Goal: Task Accomplishment & Management: Manage account settings

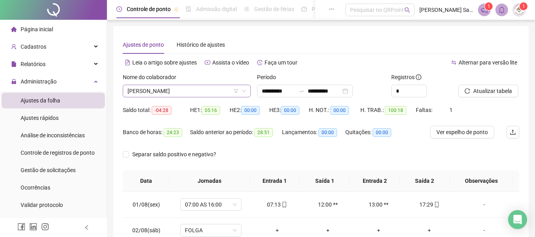
click at [245, 94] on span "[PERSON_NAME]" at bounding box center [187, 91] width 119 height 12
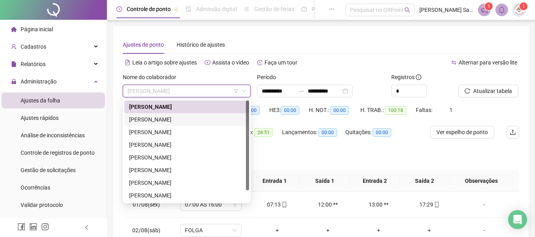
click at [182, 117] on div "[PERSON_NAME]" at bounding box center [186, 119] width 115 height 9
click at [182, 117] on div "Saldo total: -04:28" at bounding box center [156, 115] width 67 height 22
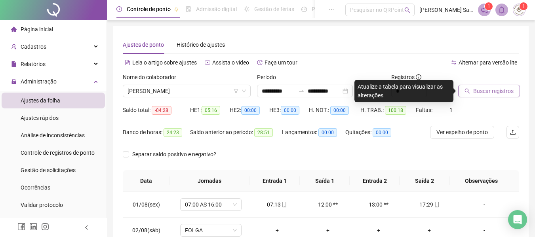
click at [470, 94] on button "Buscar registros" at bounding box center [490, 91] width 62 height 13
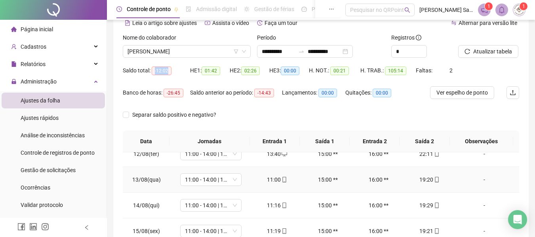
scroll to position [159, 0]
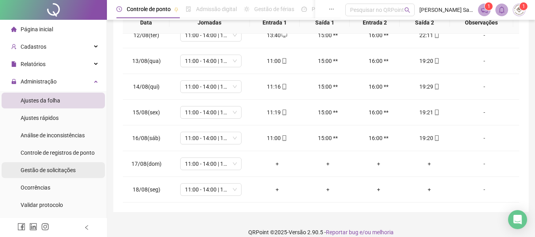
click at [57, 170] on span "Gestão de solicitações" at bounding box center [48, 170] width 55 height 6
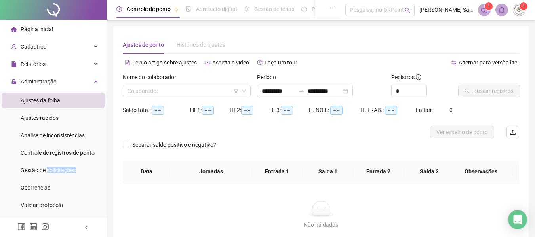
scroll to position [55, 0]
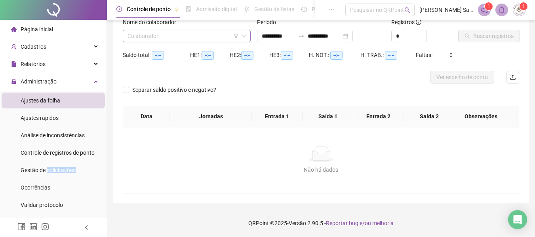
click at [166, 42] on div "Colaborador" at bounding box center [187, 36] width 128 height 13
click at [333, 34] on input "**********" at bounding box center [324, 36] width 33 height 9
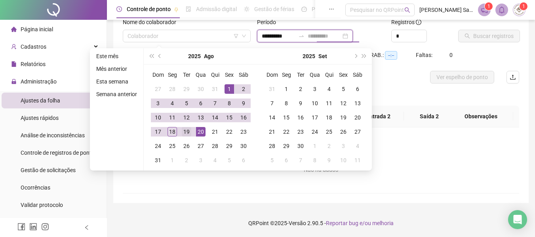
type input "**********"
click at [188, 131] on div "19" at bounding box center [187, 132] width 10 height 10
type input "**********"
click at [185, 35] on input "search" at bounding box center [183, 36] width 111 height 12
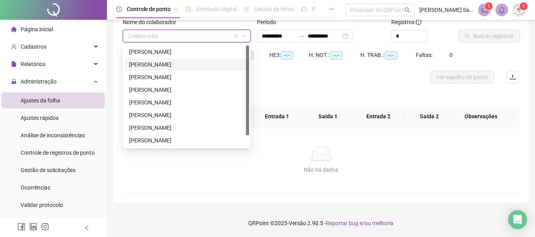
click at [182, 67] on div "[PERSON_NAME]" at bounding box center [186, 64] width 115 height 9
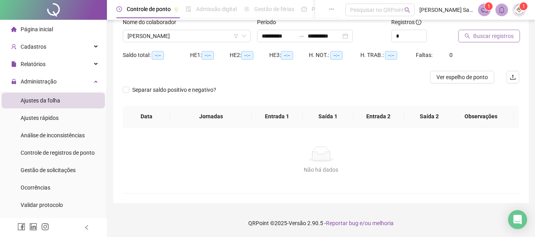
click at [479, 38] on span "Buscar registros" at bounding box center [494, 36] width 40 height 9
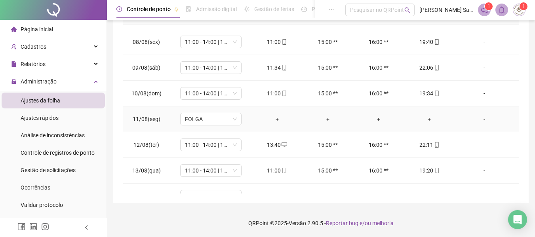
scroll to position [294, 0]
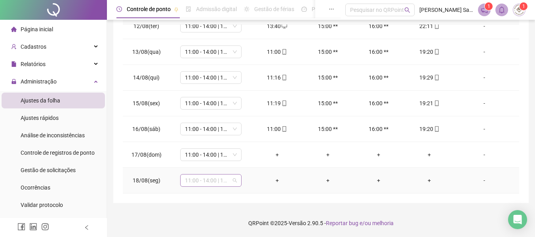
click at [233, 181] on span "11:00 - 14:00 | 15:00 - 19:20" at bounding box center [211, 181] width 52 height 12
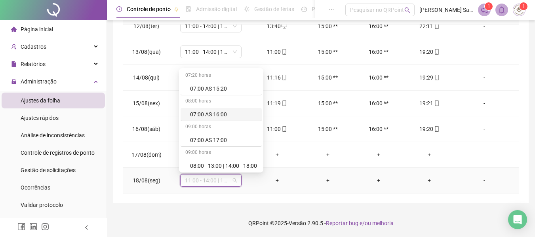
type input "*"
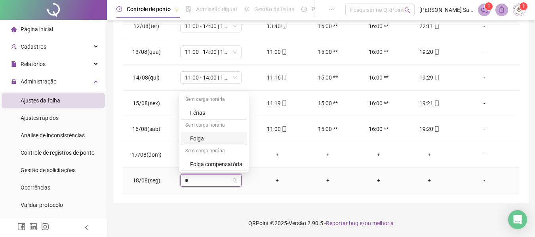
click at [226, 136] on div "Folga" at bounding box center [216, 138] width 52 height 9
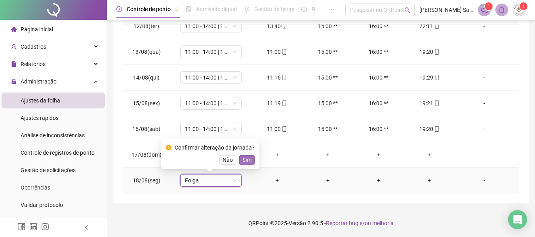
click at [247, 162] on span "Sim" at bounding box center [247, 160] width 9 height 9
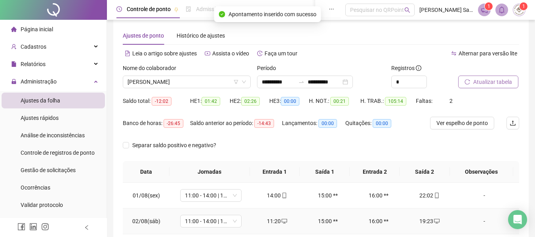
scroll to position [0, 0]
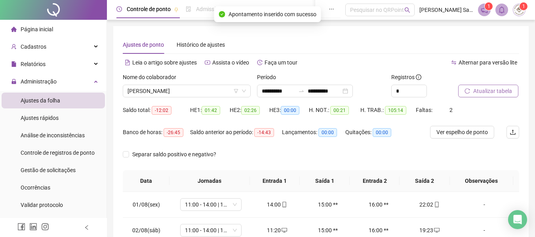
click at [497, 93] on span "Atualizar tabela" at bounding box center [493, 91] width 39 height 9
click at [190, 88] on span "[PERSON_NAME]" at bounding box center [187, 91] width 119 height 12
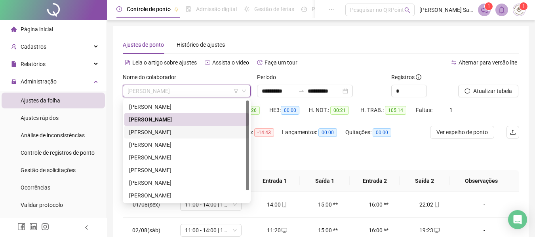
click at [177, 131] on div "[PERSON_NAME]" at bounding box center [186, 132] width 115 height 9
click at [177, 131] on span "-19:25" at bounding box center [174, 132] width 20 height 9
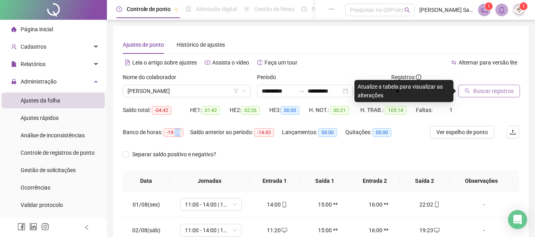
click at [470, 92] on icon "search" at bounding box center [468, 91] width 6 height 6
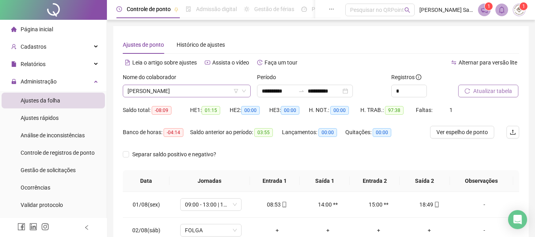
click at [196, 87] on span "[PERSON_NAME]" at bounding box center [187, 91] width 119 height 12
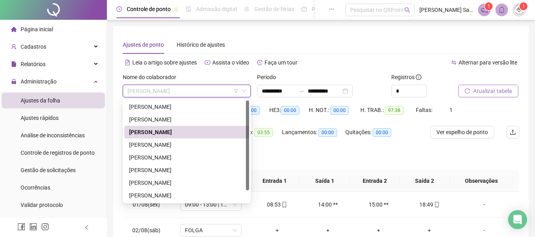
click at [197, 88] on span "[PERSON_NAME]" at bounding box center [187, 91] width 119 height 12
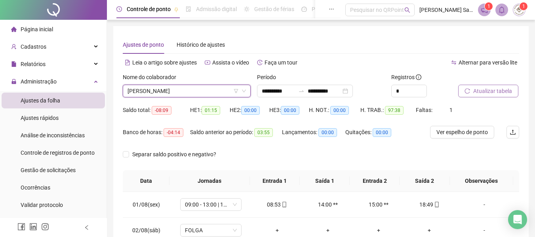
click at [205, 92] on span "[PERSON_NAME]" at bounding box center [187, 91] width 119 height 12
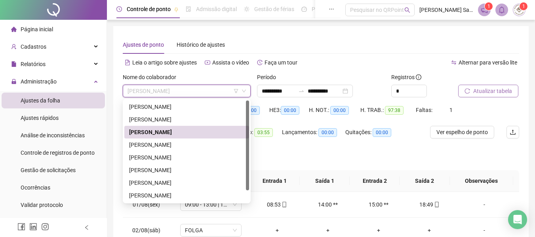
click at [205, 92] on span "[PERSON_NAME]" at bounding box center [187, 91] width 119 height 12
click at [146, 145] on div "[PERSON_NAME]" at bounding box center [186, 145] width 115 height 9
click at [146, 145] on div "Banco de horas: -04:14" at bounding box center [156, 137] width 67 height 22
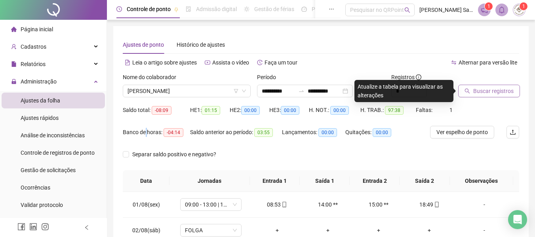
click at [488, 90] on span "Buscar registros" at bounding box center [494, 91] width 40 height 9
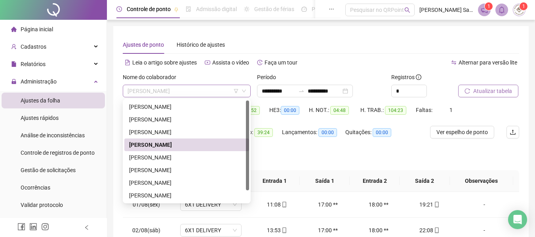
click at [184, 92] on span "[PERSON_NAME]" at bounding box center [187, 91] width 119 height 12
click at [132, 157] on div "[PERSON_NAME]" at bounding box center [186, 157] width 115 height 9
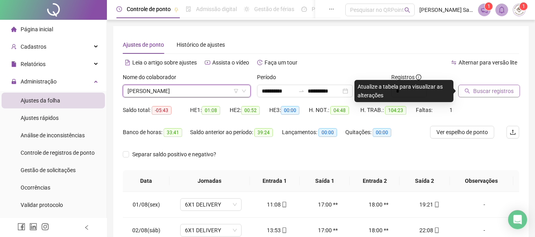
click at [467, 93] on icon "search" at bounding box center [468, 91] width 6 height 6
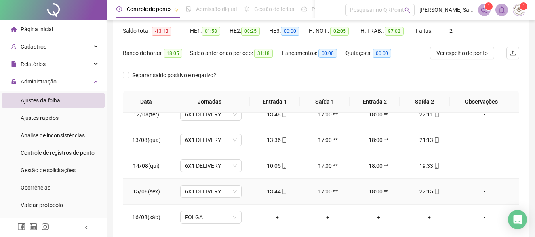
scroll to position [159, 0]
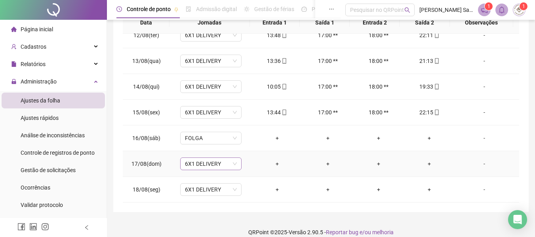
click at [208, 165] on span "6X1 DELIVERY" at bounding box center [211, 164] width 52 height 12
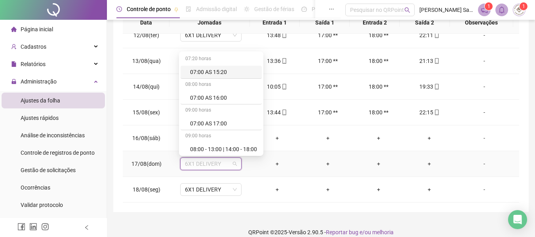
type input "*"
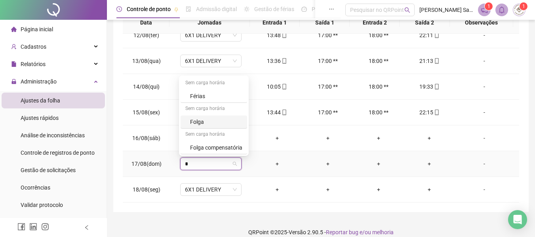
click at [203, 123] on div "Folga" at bounding box center [216, 122] width 52 height 9
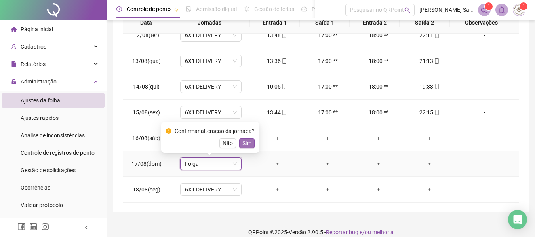
click at [249, 143] on span "Sim" at bounding box center [247, 143] width 9 height 9
click at [249, 143] on td "FOLGA" at bounding box center [211, 139] width 82 height 26
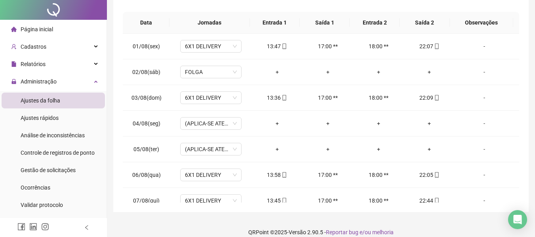
scroll to position [0, 0]
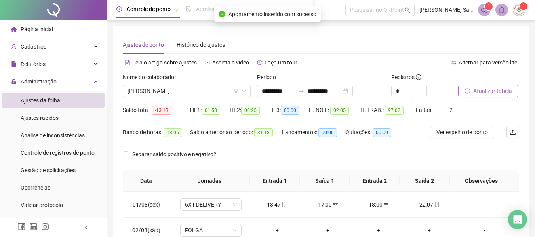
click at [480, 96] on button "Atualizar tabela" at bounding box center [489, 91] width 60 height 13
click at [172, 91] on span "[PERSON_NAME]" at bounding box center [187, 91] width 119 height 12
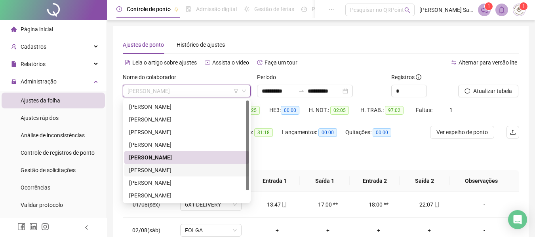
click at [161, 171] on div "[PERSON_NAME]" at bounding box center [186, 170] width 115 height 9
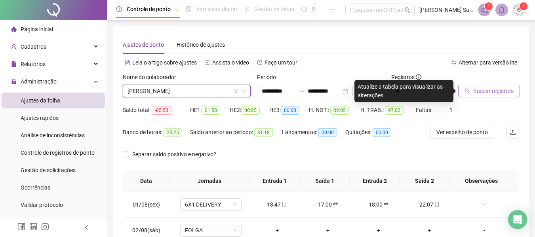
click at [501, 94] on span "Buscar registros" at bounding box center [494, 91] width 40 height 9
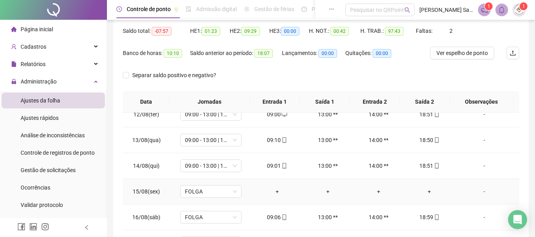
scroll to position [159, 0]
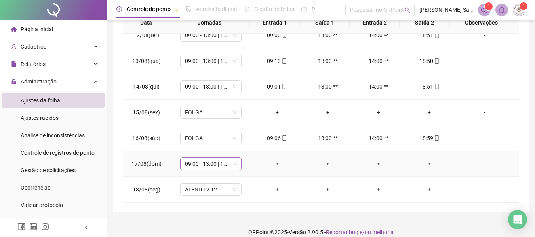
click at [212, 163] on span "09:00 - 13:00 | 14:00 - 18:48" at bounding box center [211, 164] width 52 height 12
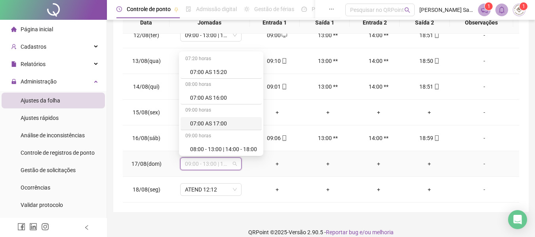
type input "*"
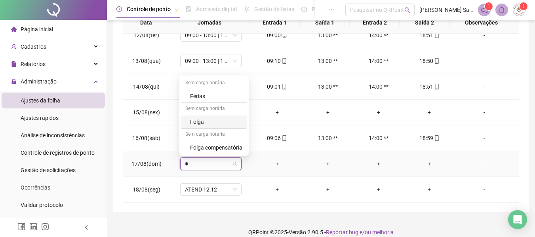
click at [222, 124] on div "Folga" at bounding box center [216, 122] width 52 height 9
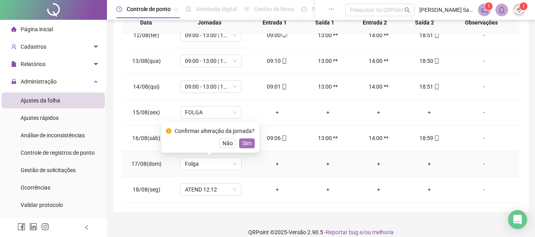
click at [243, 145] on span "Sim" at bounding box center [247, 143] width 9 height 9
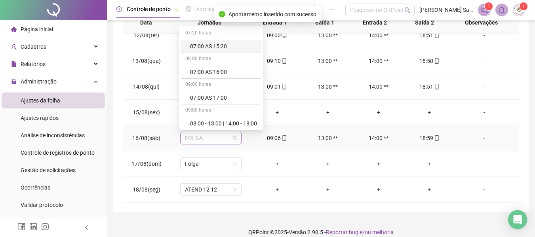
click at [216, 141] on span "FOLGA" at bounding box center [211, 138] width 52 height 12
type input "*"
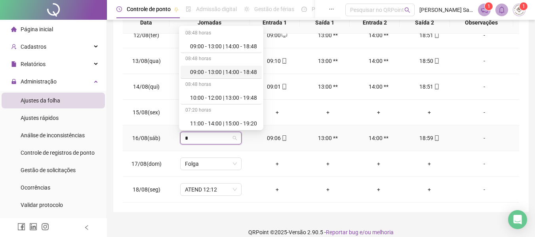
click at [220, 74] on div "09:00 - 13:00 | 14:00 - 18:48" at bounding box center [223, 72] width 67 height 9
click at [220, 74] on td "09:00 - 13:00 | 14:00 - 18:48" at bounding box center [211, 61] width 82 height 26
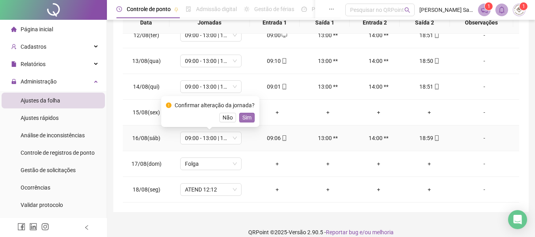
click at [247, 122] on button "Sim" at bounding box center [246, 118] width 15 height 10
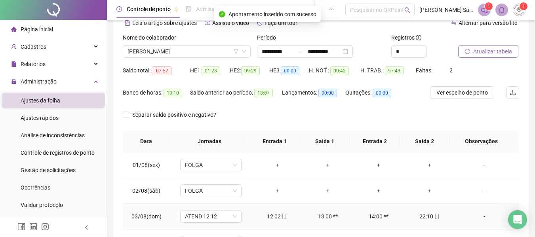
scroll to position [0, 0]
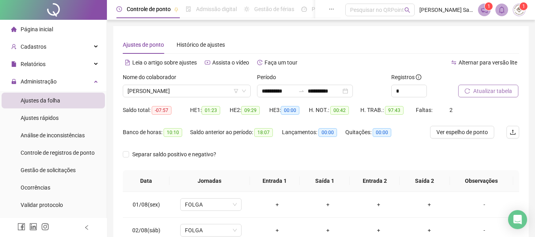
click at [490, 93] on span "Atualizar tabela" at bounding box center [493, 91] width 39 height 9
click at [176, 87] on span "[PERSON_NAME]" at bounding box center [187, 91] width 119 height 12
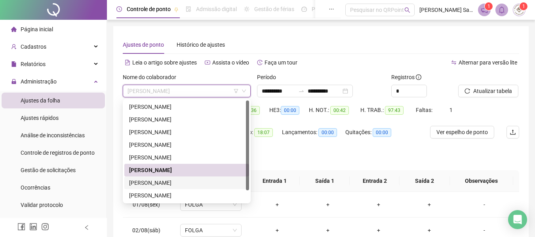
click at [169, 185] on div "[PERSON_NAME]" at bounding box center [186, 183] width 115 height 9
click at [170, 185] on th "Jornadas" at bounding box center [210, 181] width 80 height 22
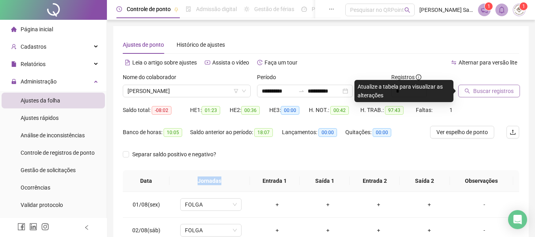
click at [506, 89] on span "Buscar registros" at bounding box center [494, 91] width 40 height 9
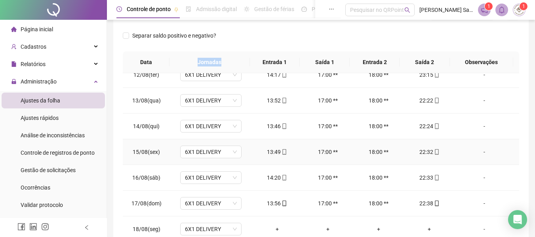
scroll to position [168, 0]
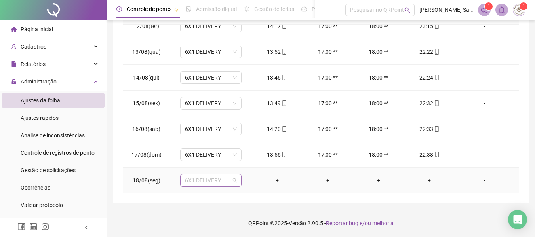
click at [219, 182] on span "6X1 DELIVERY" at bounding box center [211, 181] width 52 height 12
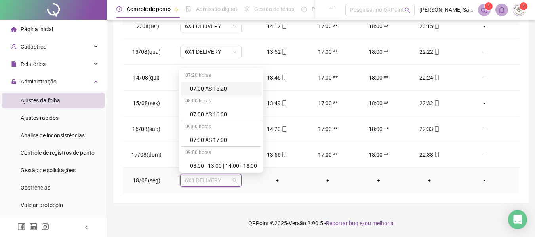
click at [217, 180] on span "6X1 DELIVERY" at bounding box center [211, 181] width 52 height 12
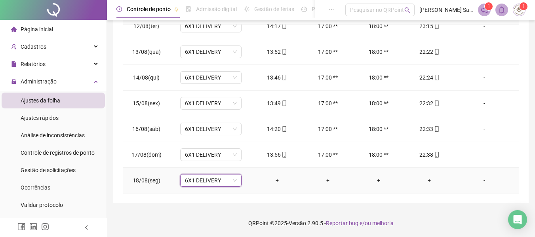
click at [212, 180] on span "6X1 DELIVERY" at bounding box center [211, 181] width 52 height 12
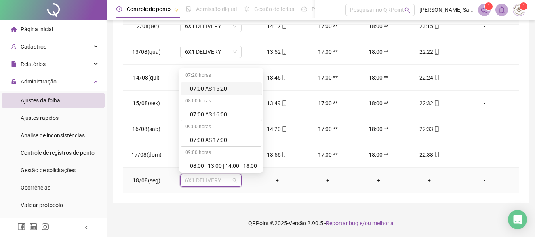
type input "*"
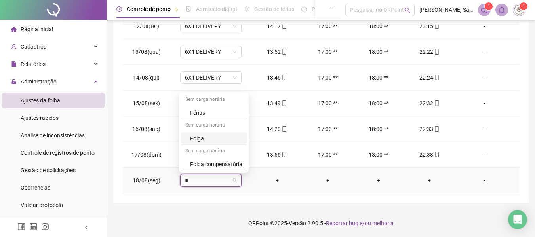
click at [221, 139] on div "Folga" at bounding box center [216, 138] width 52 height 9
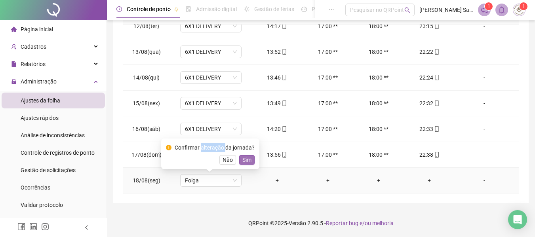
click at [243, 163] on span "Sim" at bounding box center [247, 160] width 9 height 9
click at [243, 163] on td "6X1 DELIVERY" at bounding box center [211, 155] width 82 height 26
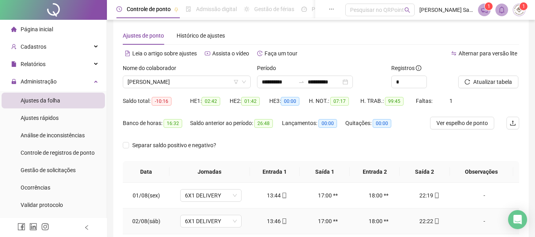
scroll to position [0, 0]
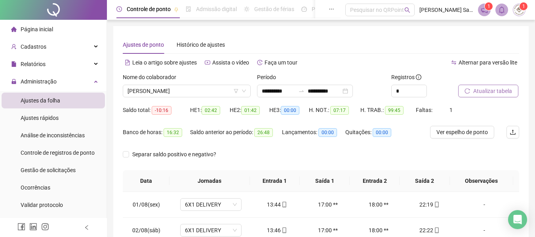
click at [501, 88] on span "Atualizar tabela" at bounding box center [493, 91] width 39 height 9
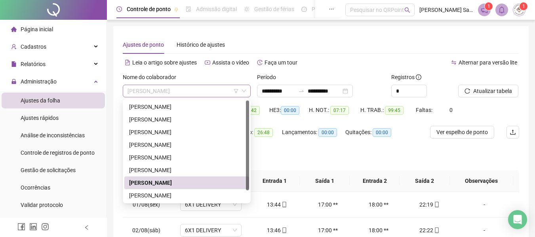
click at [199, 86] on span "[PERSON_NAME]" at bounding box center [187, 91] width 119 height 12
click at [174, 199] on div "[PERSON_NAME]" at bounding box center [186, 195] width 115 height 9
click at [174, 199] on td "6X1 DELIVERY" at bounding box center [211, 205] width 82 height 26
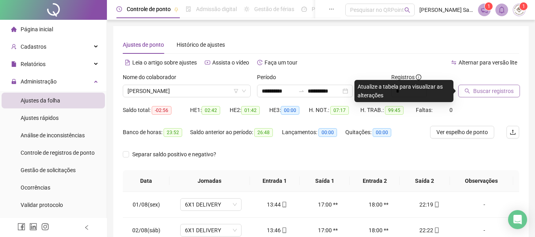
click at [498, 90] on span "Buscar registros" at bounding box center [494, 91] width 40 height 9
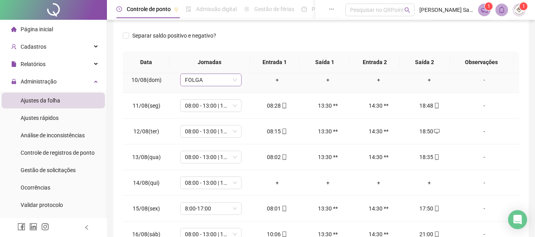
scroll to position [277, 0]
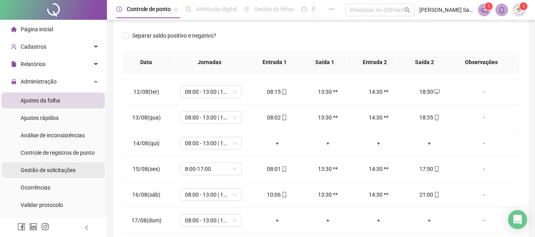
click at [58, 169] on span "Gestão de solicitações" at bounding box center [48, 170] width 55 height 6
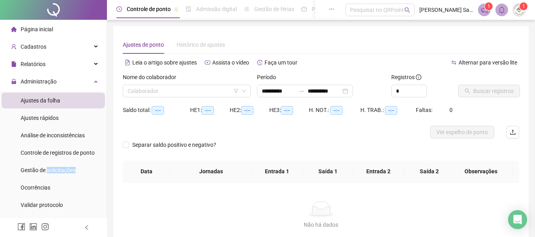
scroll to position [55, 0]
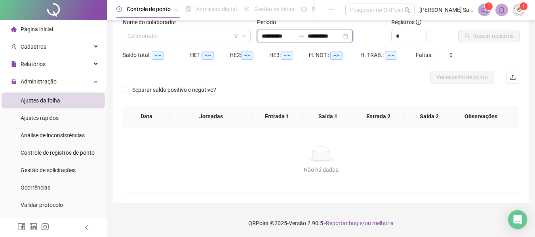
click at [322, 35] on input "**********" at bounding box center [324, 36] width 33 height 9
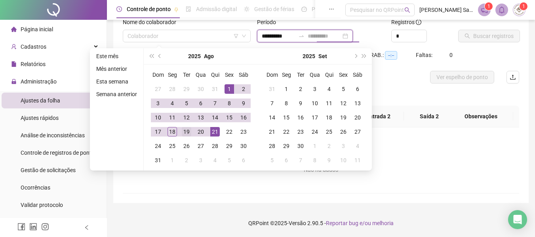
type input "**********"
click at [189, 135] on div "19" at bounding box center [187, 132] width 10 height 10
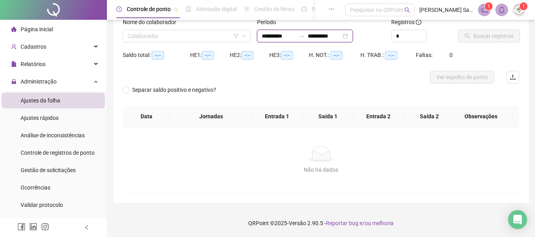
click at [273, 34] on input "**********" at bounding box center [278, 36] width 33 height 9
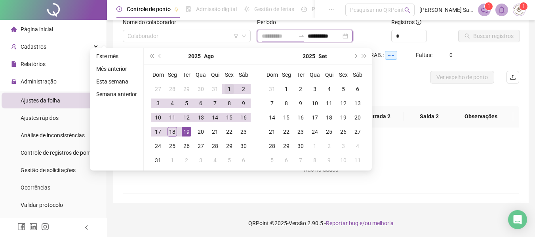
type input "**********"
click at [228, 89] on div "1" at bounding box center [230, 89] width 10 height 10
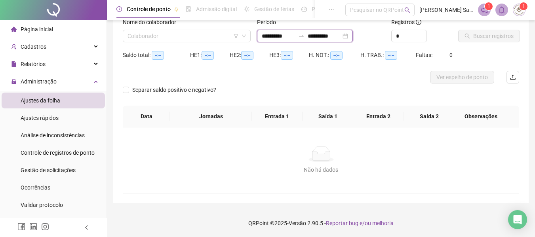
click at [339, 36] on input "**********" at bounding box center [324, 36] width 33 height 9
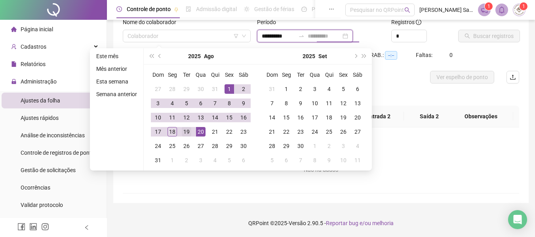
type input "**********"
click at [187, 132] on div "19" at bounding box center [187, 132] width 10 height 10
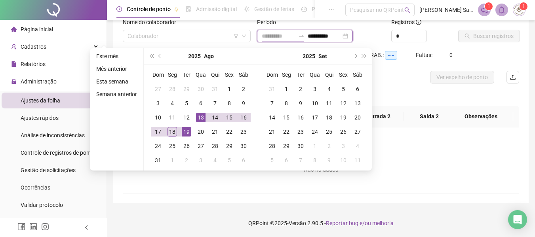
type input "**********"
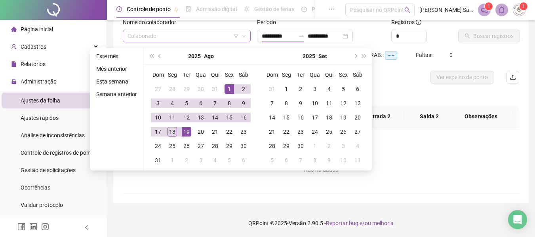
drag, startPoint x: 153, startPoint y: 27, endPoint x: 154, endPoint y: 32, distance: 5.7
click at [153, 29] on div "Nome do colaborador" at bounding box center [187, 24] width 128 height 12
click at [153, 30] on div "Colaborador" at bounding box center [187, 36] width 128 height 13
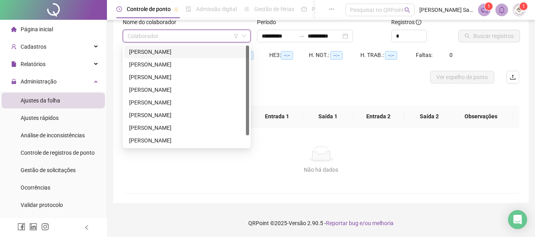
click at [155, 36] on input "search" at bounding box center [183, 36] width 111 height 12
click at [146, 136] on div "[PERSON_NAME]" at bounding box center [186, 140] width 115 height 9
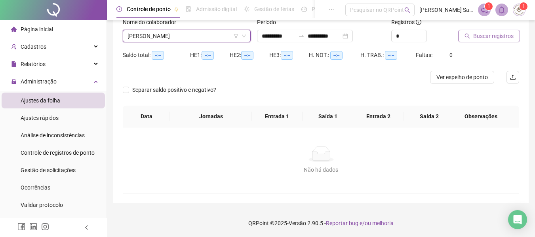
click at [491, 36] on span "Buscar registros" at bounding box center [494, 36] width 40 height 9
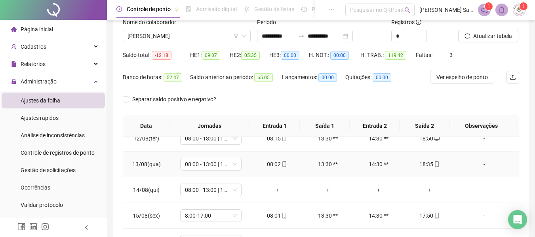
scroll to position [134, 0]
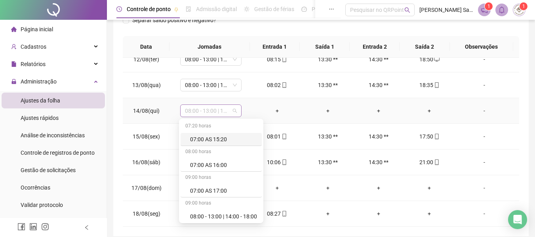
click at [209, 112] on span "08:00 - 13:00 | 14:00 - 18:00" at bounding box center [211, 111] width 52 height 12
type input "*"
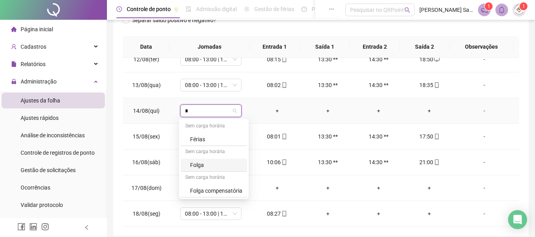
click at [207, 167] on div "Folga" at bounding box center [216, 165] width 52 height 9
click at [207, 167] on span "08:00 - 13:00 | 14:00 - 18:00" at bounding box center [211, 163] width 52 height 12
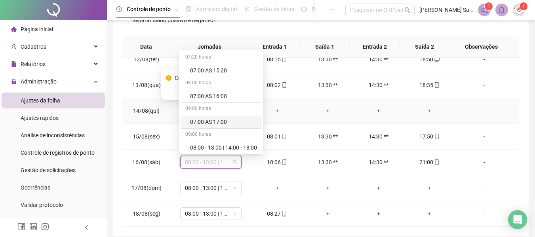
click at [317, 109] on div "+" at bounding box center [328, 111] width 38 height 9
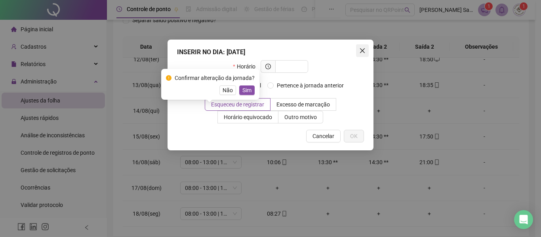
click at [363, 46] on button "Close" at bounding box center [362, 50] width 13 height 13
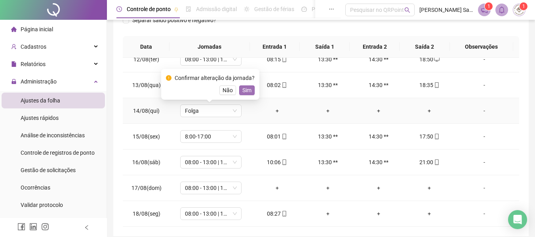
click at [249, 90] on span "Sim" at bounding box center [247, 90] width 9 height 9
click at [249, 90] on td "08:00 - 13:00 | 14:00 - 18:00" at bounding box center [211, 86] width 82 height 26
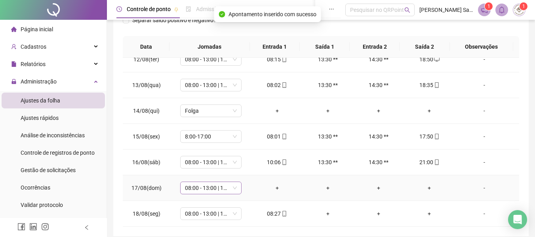
click at [206, 190] on span "08:00 - 13:00 | 14:00 - 18:00" at bounding box center [211, 188] width 52 height 12
type input "*"
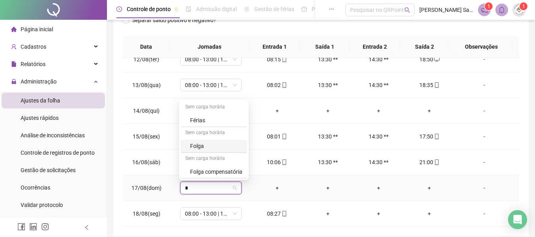
click at [193, 143] on div "Folga" at bounding box center [216, 146] width 52 height 9
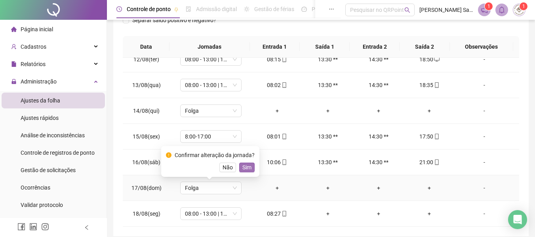
click at [249, 168] on span "Sim" at bounding box center [247, 167] width 9 height 9
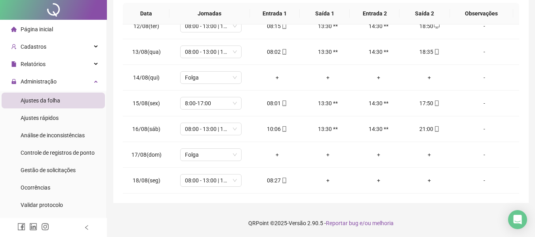
scroll to position [0, 0]
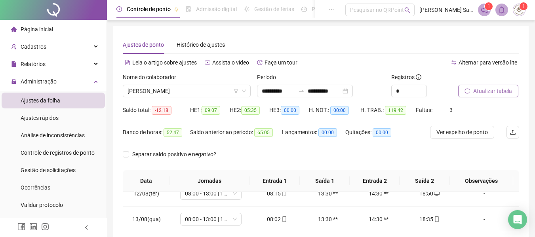
click at [480, 86] on button "Atualizar tabela" at bounding box center [489, 91] width 60 height 13
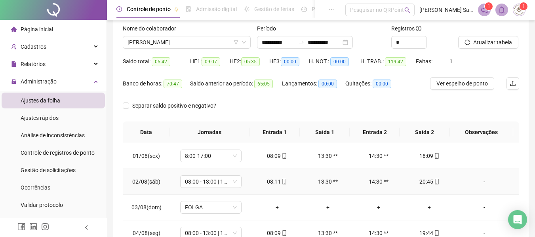
scroll to position [9, 0]
